Goal: Communication & Community: Answer question/provide support

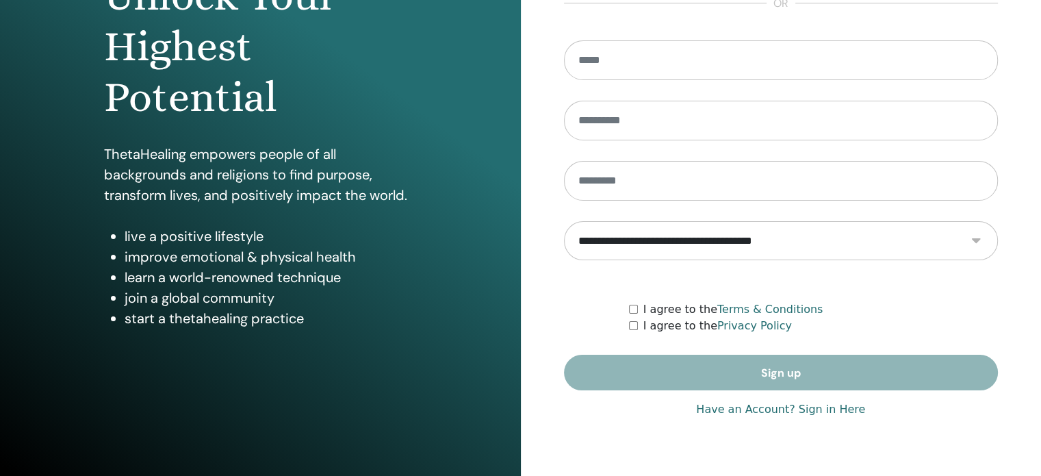
click at [798, 413] on link "Have an Account? Sign in Here" at bounding box center [780, 409] width 169 height 16
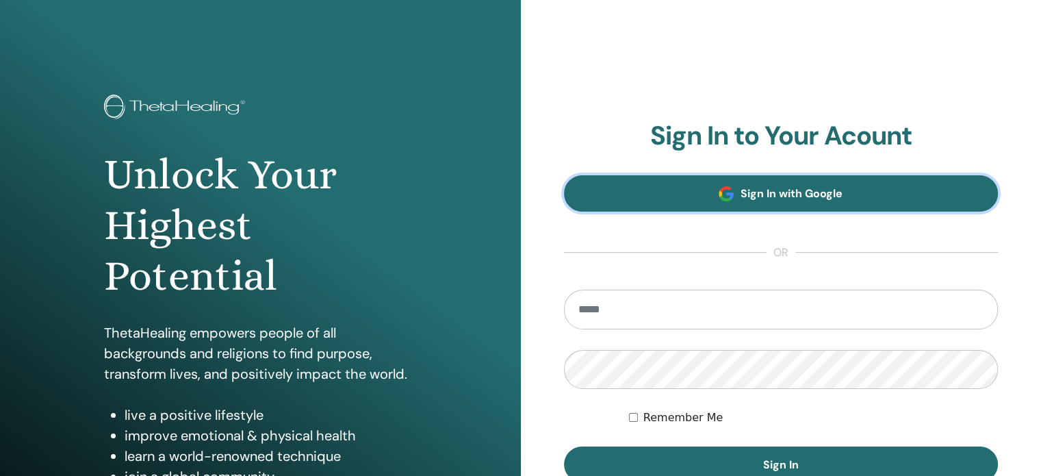
click at [767, 194] on span "Sign In with Google" at bounding box center [792, 193] width 102 height 14
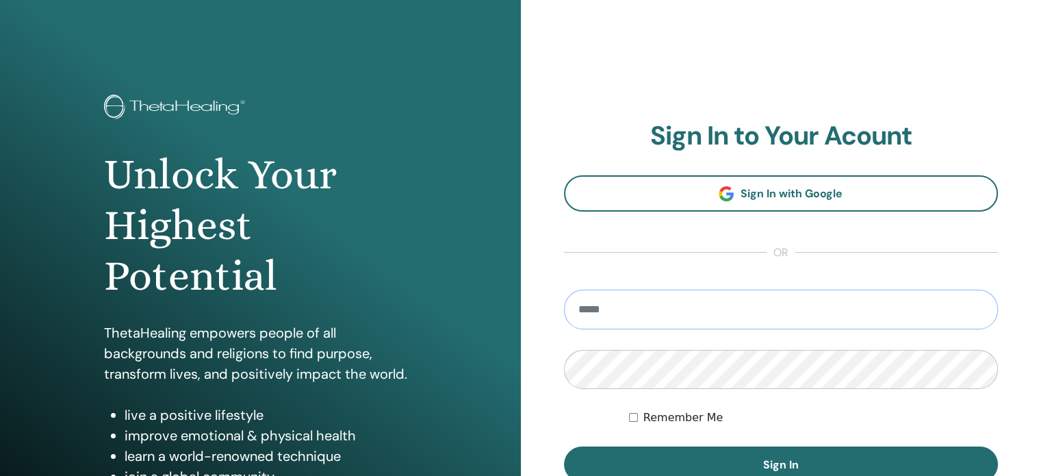
click at [603, 298] on input "email" at bounding box center [781, 310] width 435 height 40
type input "**********"
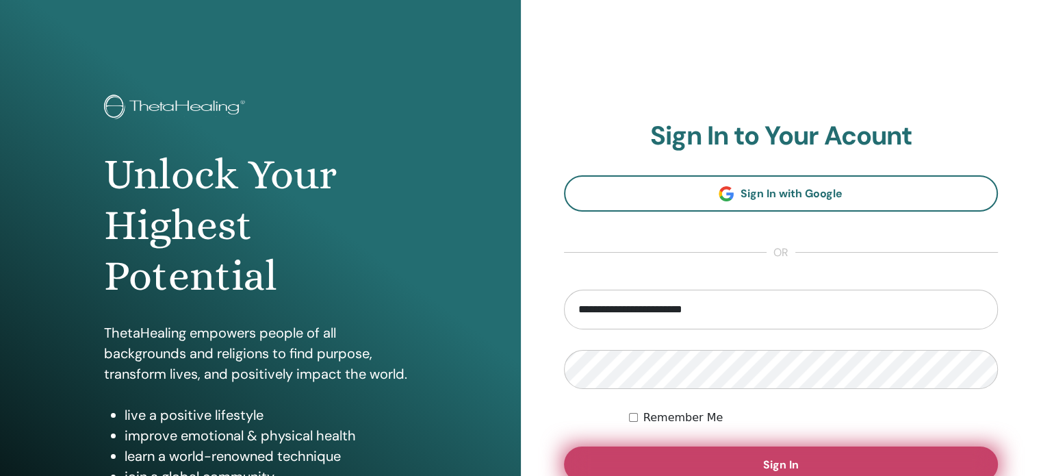
click at [720, 465] on button "Sign In" at bounding box center [781, 464] width 435 height 36
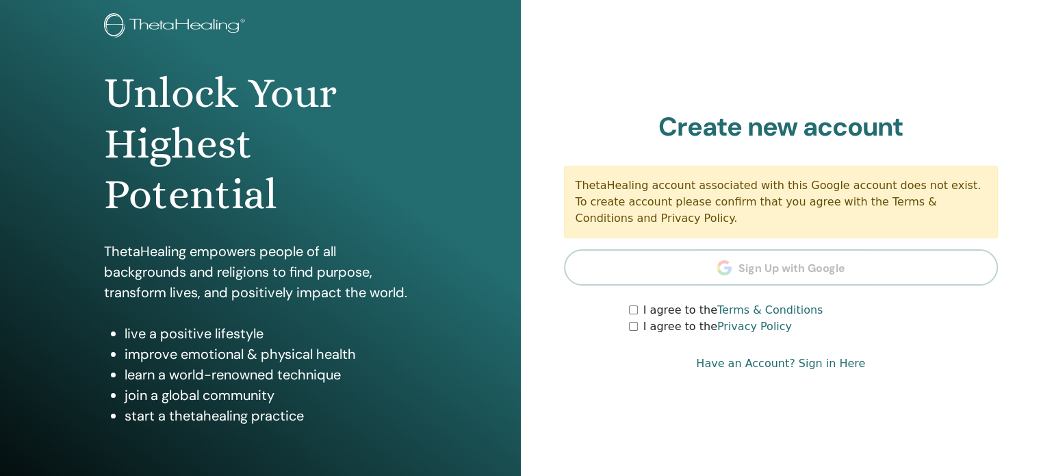
scroll to position [81, 0]
click at [670, 314] on label "I agree to the Terms & Conditions" at bounding box center [733, 311] width 180 height 16
click at [669, 325] on label "I agree to the Privacy Policy" at bounding box center [717, 327] width 149 height 16
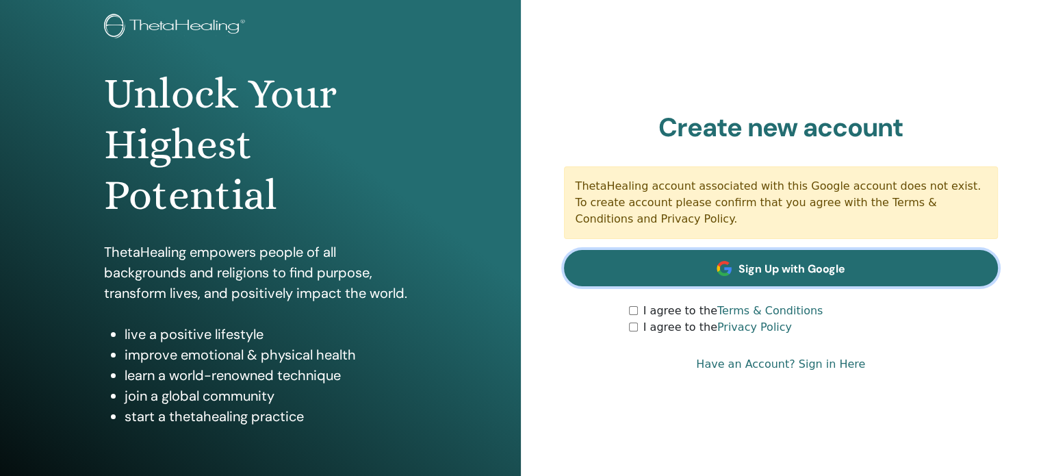
click at [764, 264] on span "Sign Up with Google" at bounding box center [792, 268] width 107 height 14
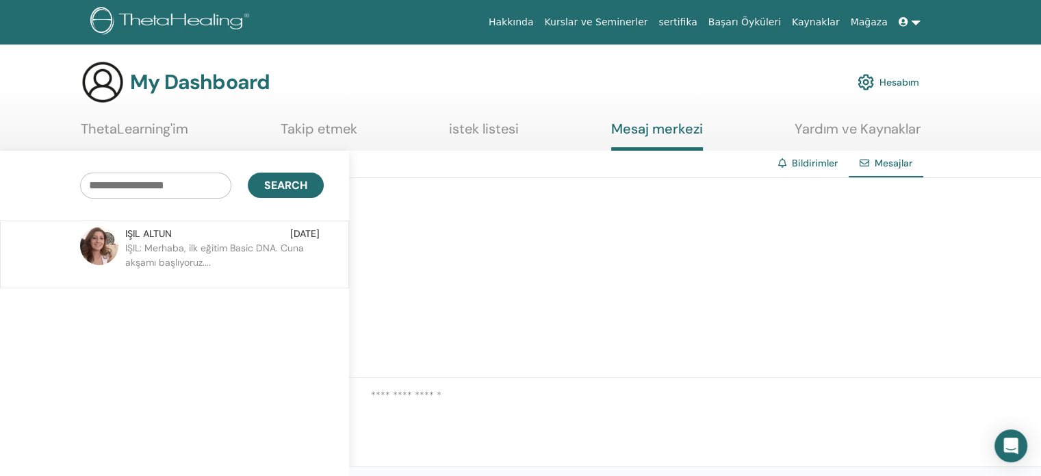
click at [216, 269] on p "IŞIL: Merhaba, ilk eğitim Basic DNA. Cuna akşamı başlıyoruz...." at bounding box center [224, 261] width 199 height 41
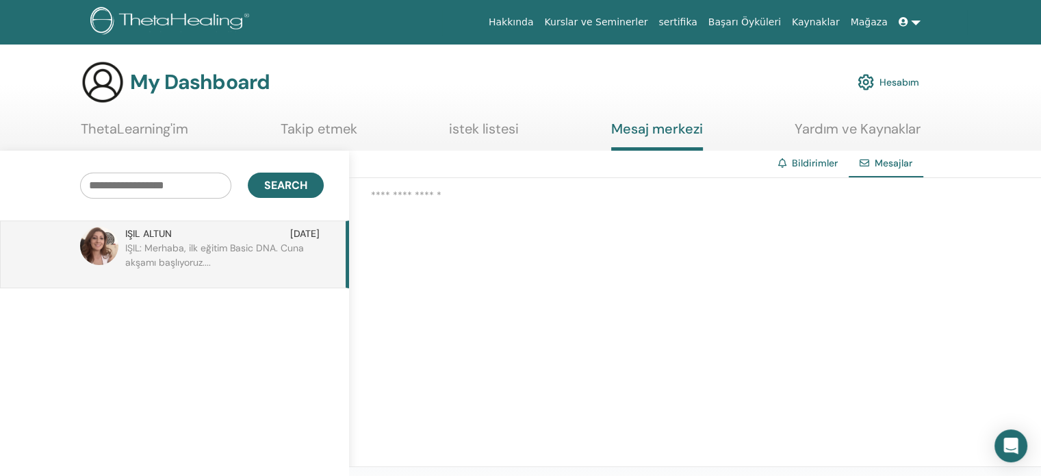
scroll to position [8, 0]
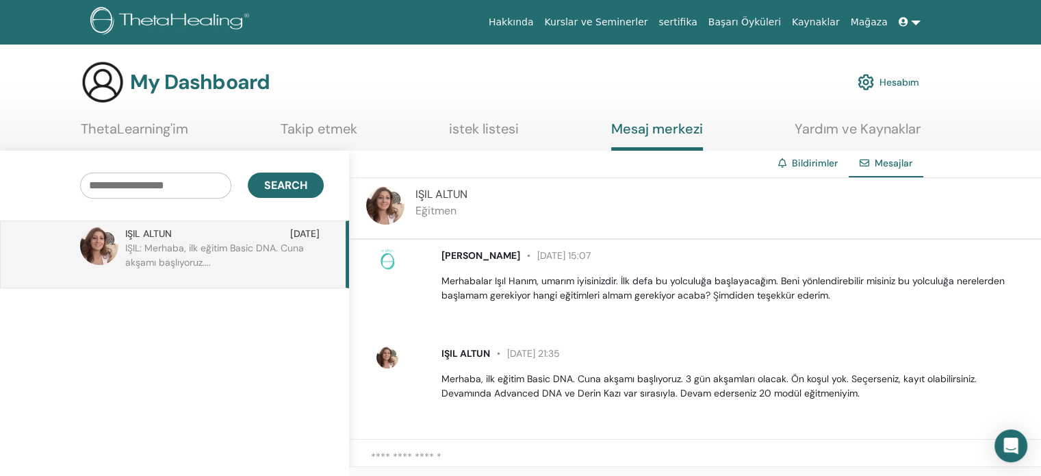
click at [382, 359] on img at bounding box center [387, 357] width 22 height 22
click at [763, 29] on link "Başarı Öyküleri" at bounding box center [745, 22] width 84 height 25
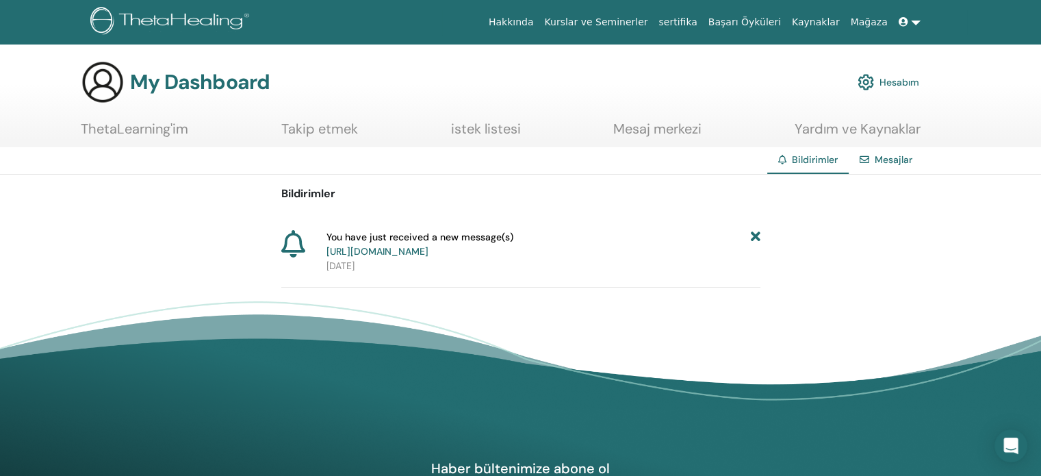
click at [768, 24] on link "Başarı Öyküleri" at bounding box center [745, 22] width 84 height 25
